Goal: Navigation & Orientation: Find specific page/section

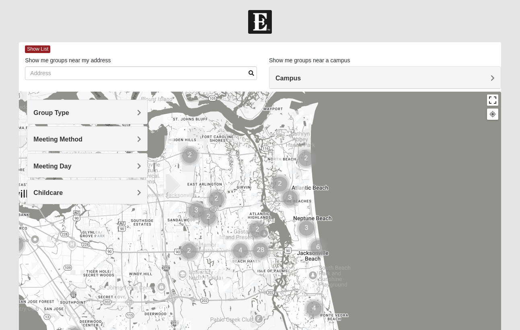
click at [494, 100] on button "Toggle fullscreen view" at bounding box center [492, 100] width 11 height 11
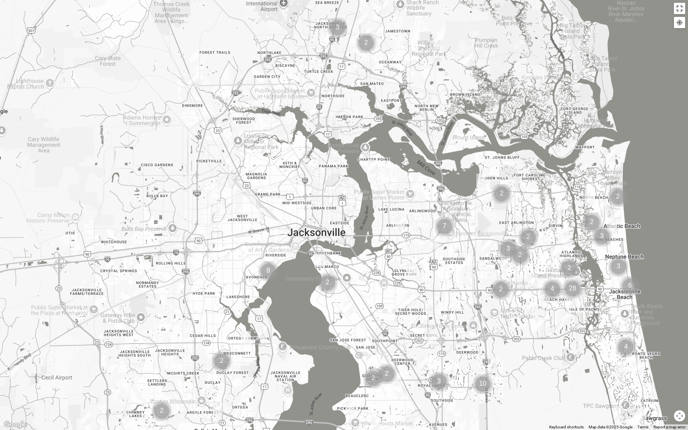
drag, startPoint x: 453, startPoint y: 148, endPoint x: 664, endPoint y: 225, distance: 224.6
click at [520, 225] on div at bounding box center [344, 215] width 688 height 430
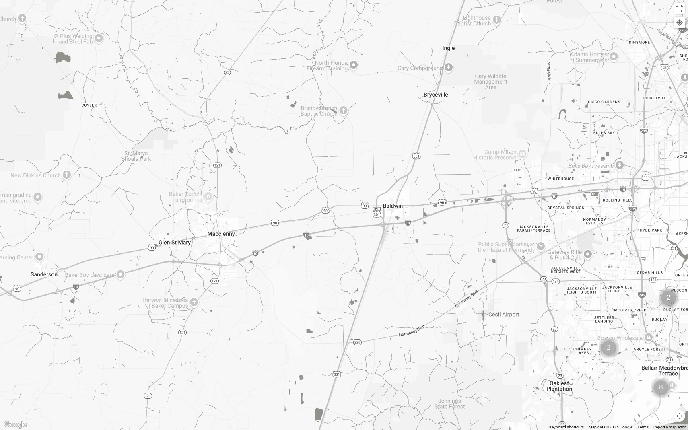
drag, startPoint x: 118, startPoint y: 267, endPoint x: 639, endPoint y: 204, distance: 525.4
click at [520, 204] on div at bounding box center [344, 215] width 688 height 430
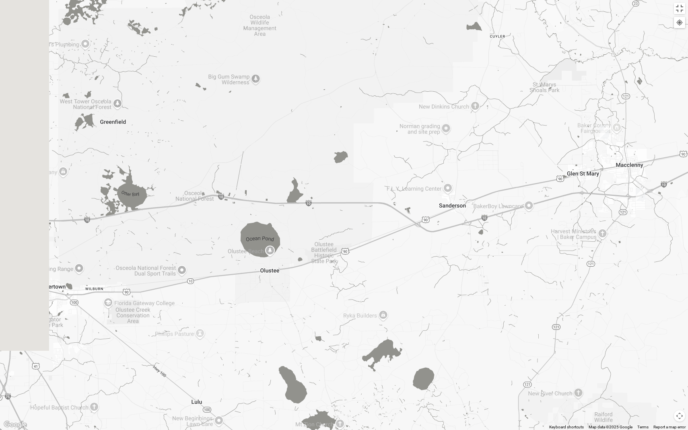
drag, startPoint x: 127, startPoint y: 275, endPoint x: 538, endPoint y: 206, distance: 417.5
click at [520, 206] on div at bounding box center [344, 215] width 688 height 430
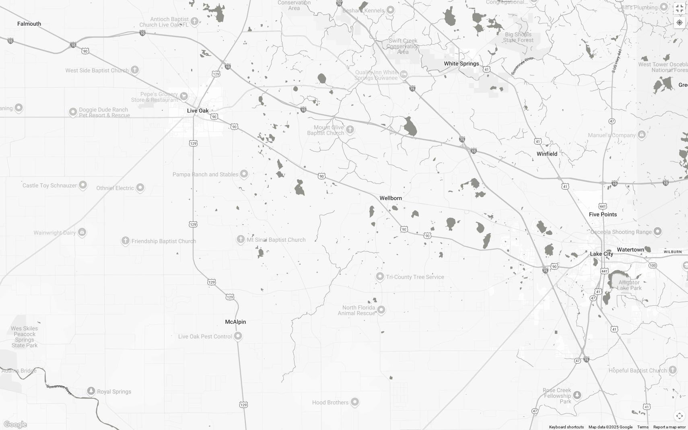
drag, startPoint x: 24, startPoint y: 252, endPoint x: 602, endPoint y: 215, distance: 579.9
click at [520, 215] on div at bounding box center [344, 215] width 688 height 430
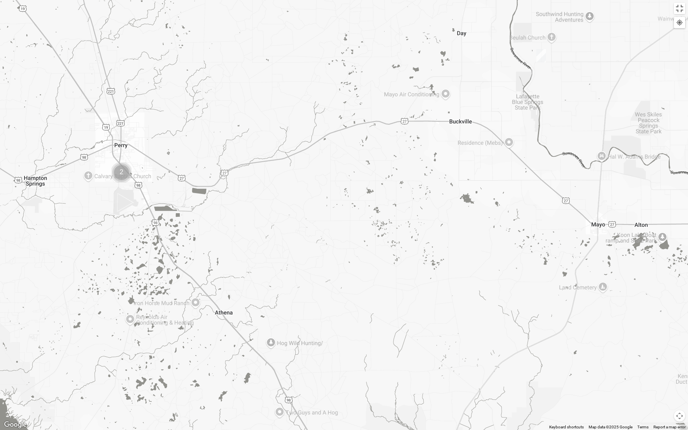
drag, startPoint x: 62, startPoint y: 252, endPoint x: 688, endPoint y: 38, distance: 662.0
click at [520, 38] on div at bounding box center [344, 215] width 688 height 430
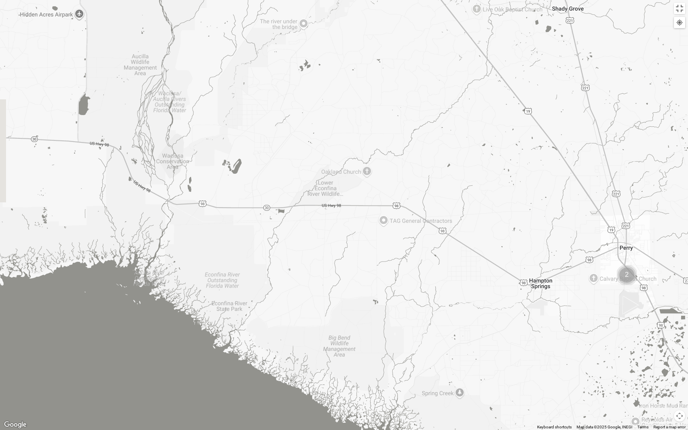
drag, startPoint x: 59, startPoint y: 146, endPoint x: 566, endPoint y: 248, distance: 517.4
click at [520, 248] on div at bounding box center [344, 215] width 688 height 430
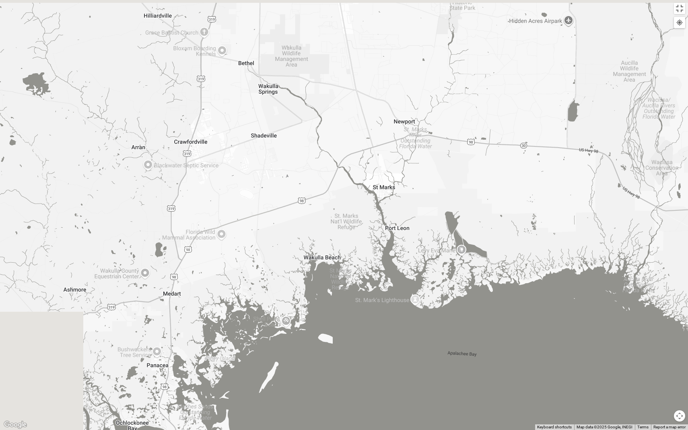
drag, startPoint x: 5, startPoint y: 188, endPoint x: 508, endPoint y: 198, distance: 502.4
click at [508, 198] on div at bounding box center [344, 215] width 688 height 430
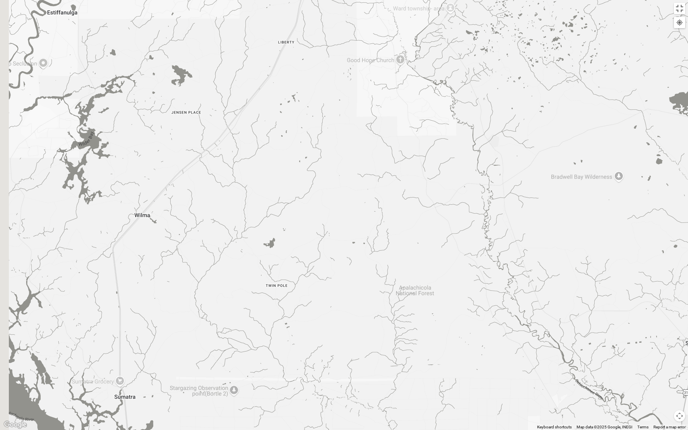
drag, startPoint x: 40, startPoint y: 190, endPoint x: 625, endPoint y: 180, distance: 584.5
click at [520, 180] on div at bounding box center [344, 215] width 688 height 430
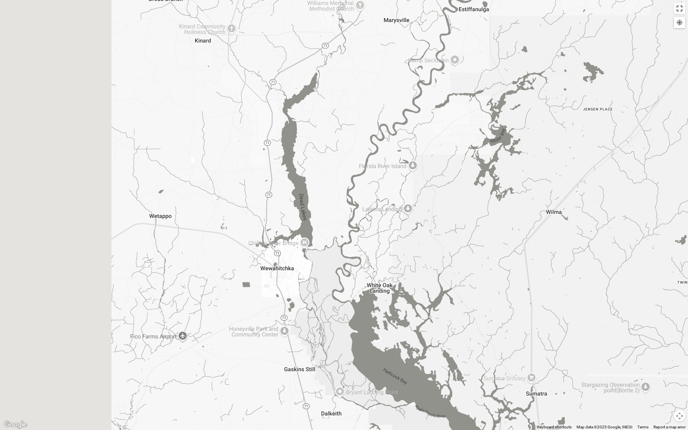
drag, startPoint x: 48, startPoint y: 215, endPoint x: 487, endPoint y: 212, distance: 439.1
click at [487, 212] on div at bounding box center [344, 215] width 688 height 430
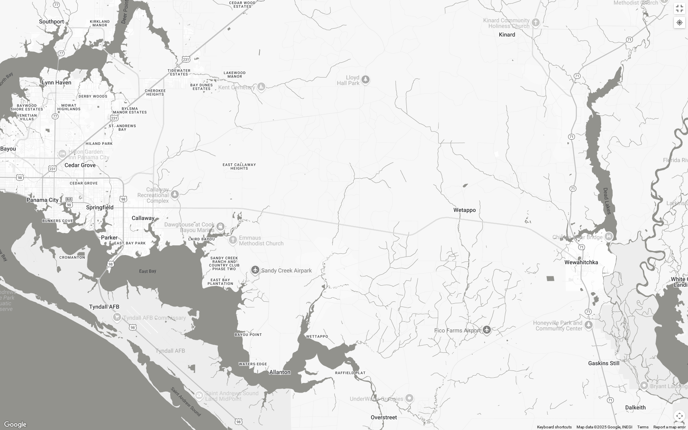
drag, startPoint x: 22, startPoint y: 202, endPoint x: 302, endPoint y: 196, distance: 279.8
click at [302, 196] on div at bounding box center [344, 215] width 688 height 430
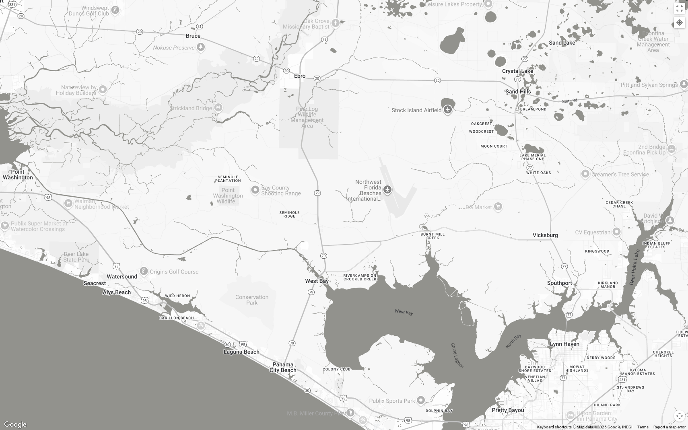
drag, startPoint x: 18, startPoint y: 167, endPoint x: 527, endPoint y: 428, distance: 572.4
click at [520, 330] on div at bounding box center [344, 215] width 688 height 430
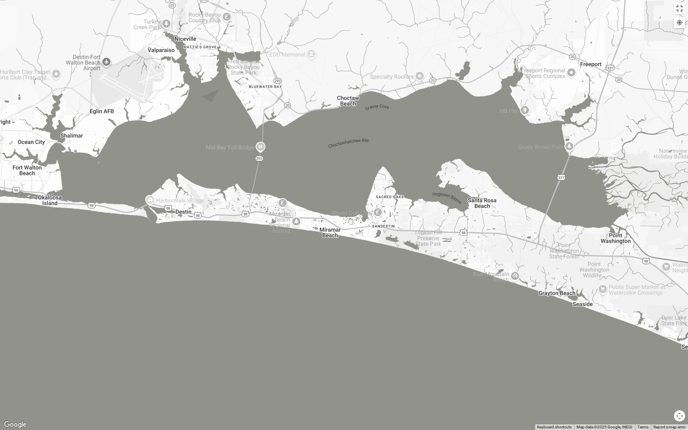
drag, startPoint x: 31, startPoint y: 115, endPoint x: 630, endPoint y: 178, distance: 603.0
click at [520, 178] on div at bounding box center [344, 215] width 688 height 430
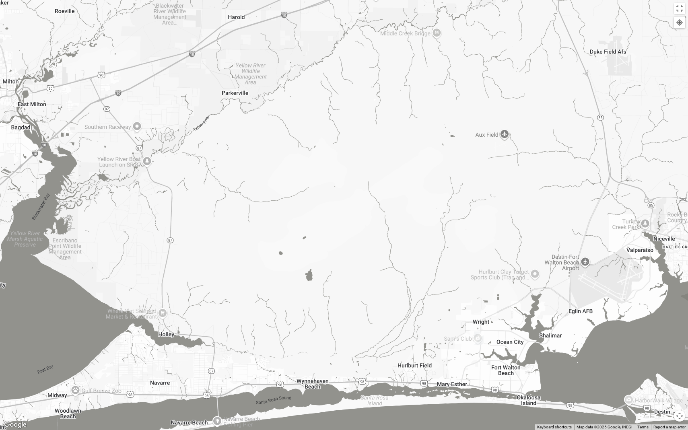
drag, startPoint x: 27, startPoint y: 74, endPoint x: 506, endPoint y: 275, distance: 519.6
click at [506, 275] on div at bounding box center [344, 215] width 688 height 430
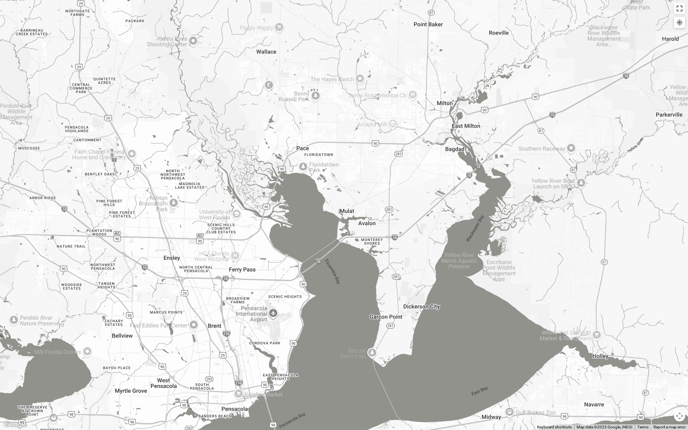
drag, startPoint x: 25, startPoint y: 149, endPoint x: 460, endPoint y: 171, distance: 436.0
click at [460, 171] on div at bounding box center [344, 215] width 688 height 430
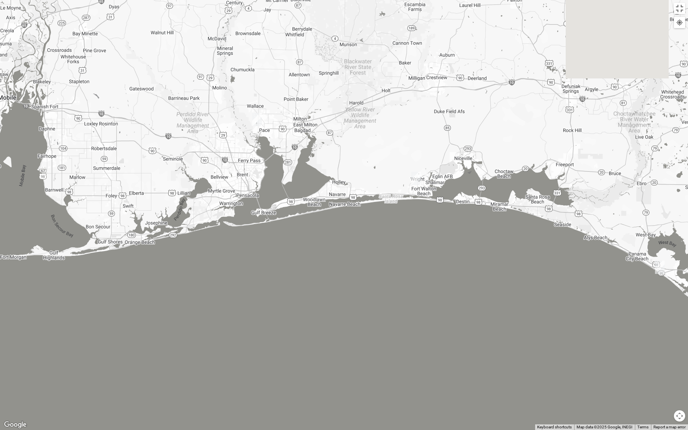
click at [252, 124] on div at bounding box center [344, 215] width 688 height 430
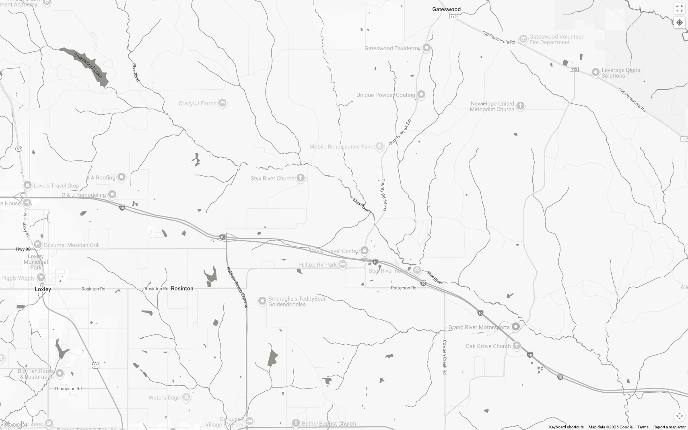
drag, startPoint x: 166, startPoint y: 81, endPoint x: 688, endPoint y: 188, distance: 532.9
click at [520, 188] on div at bounding box center [344, 215] width 688 height 430
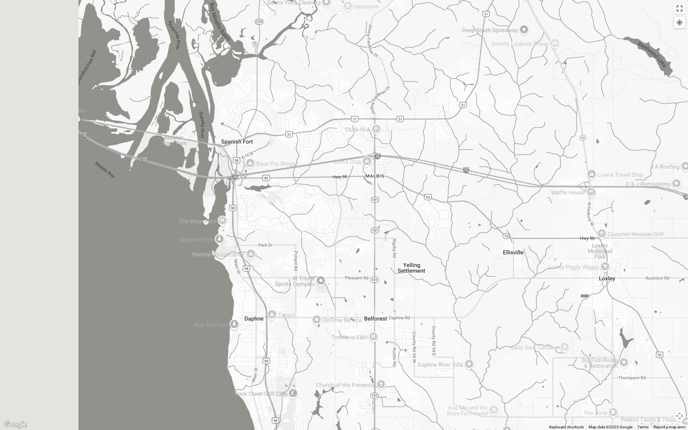
drag, startPoint x: 99, startPoint y: 143, endPoint x: 678, endPoint y: 136, distance: 578.8
click at [520, 136] on div at bounding box center [344, 215] width 688 height 430
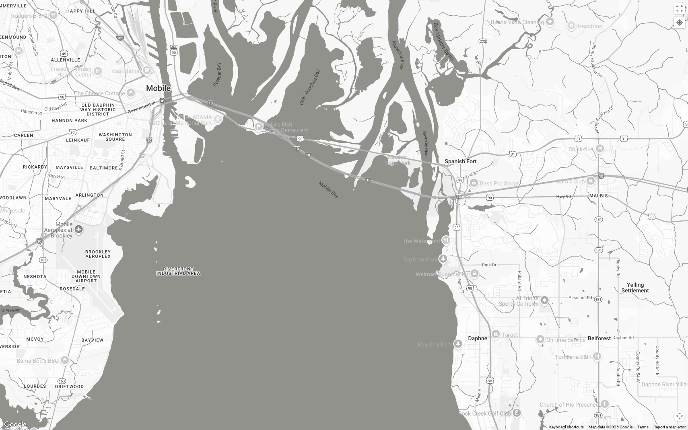
drag, startPoint x: 159, startPoint y: 145, endPoint x: 371, endPoint y: 161, distance: 212.3
click at [371, 161] on div at bounding box center [344, 215] width 688 height 430
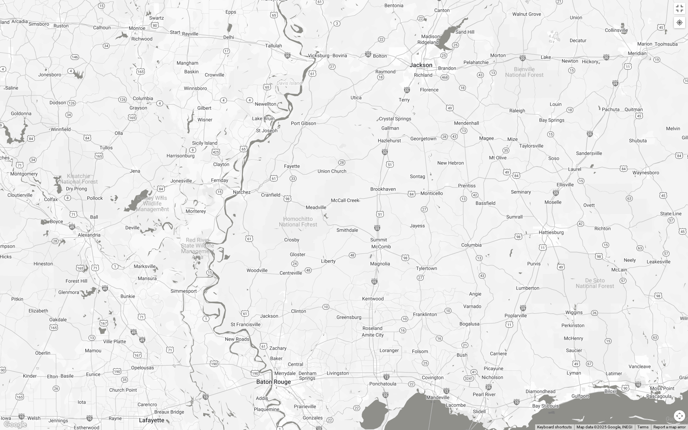
drag, startPoint x: 37, startPoint y: 110, endPoint x: 421, endPoint y: 294, distance: 425.5
click at [421, 294] on div at bounding box center [344, 215] width 688 height 430
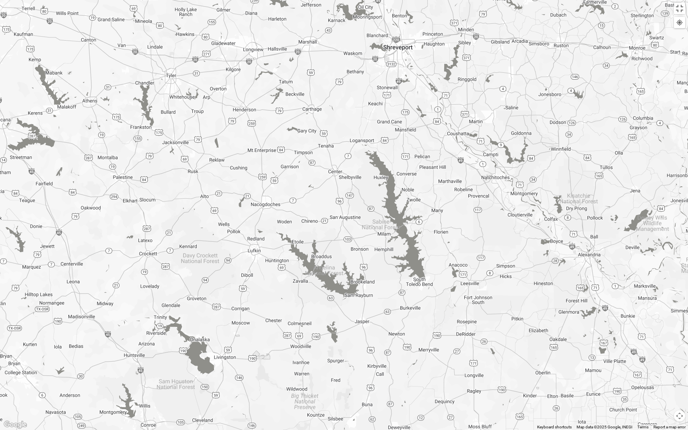
drag, startPoint x: 149, startPoint y: 170, endPoint x: 648, endPoint y: 190, distance: 500.2
click at [520, 190] on div at bounding box center [344, 215] width 688 height 430
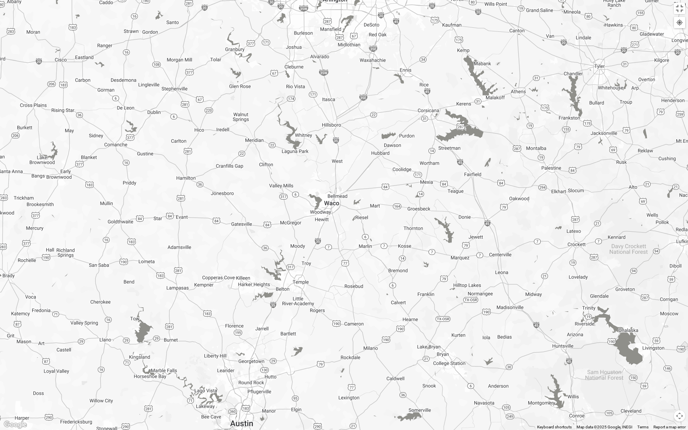
drag, startPoint x: 113, startPoint y: 184, endPoint x: 544, endPoint y: 175, distance: 431.1
click at [520, 175] on div at bounding box center [344, 215] width 688 height 430
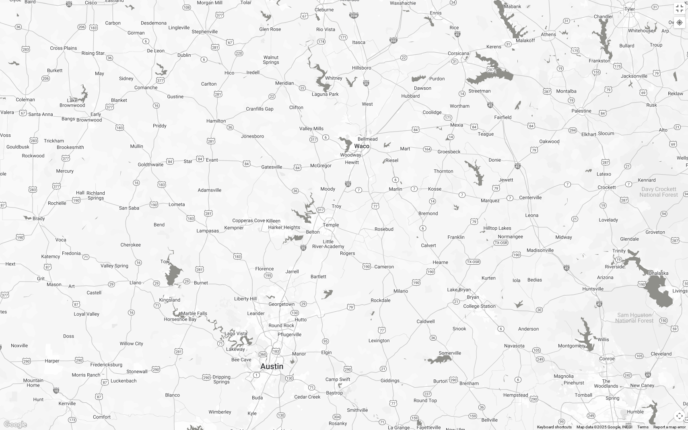
drag, startPoint x: 405, startPoint y: 131, endPoint x: 439, endPoint y: 74, distance: 66.4
click at [439, 74] on div at bounding box center [344, 215] width 688 height 430
click at [520, 10] on button "Toggle fullscreen view" at bounding box center [679, 8] width 11 height 11
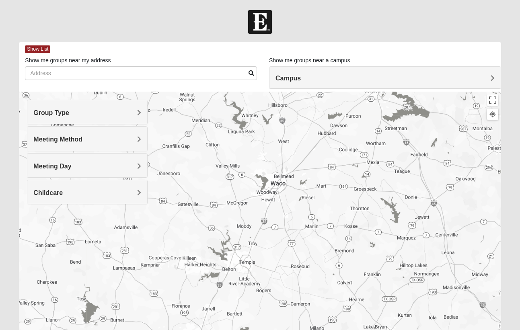
click at [301, 76] on span "Campus" at bounding box center [288, 78] width 25 height 7
